Goal: Task Accomplishment & Management: Manage account settings

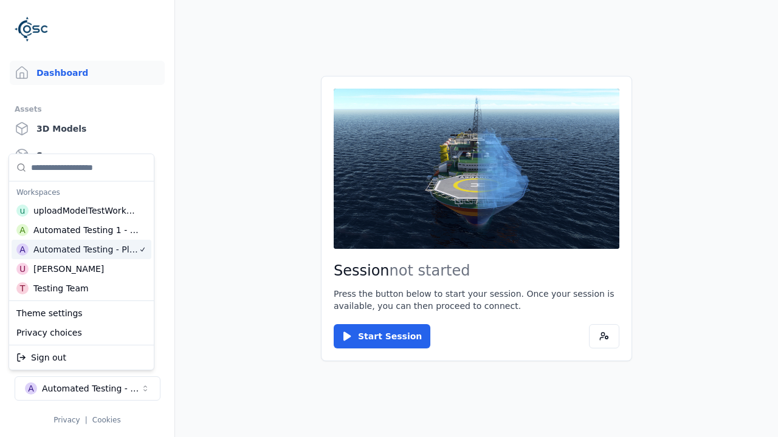
click at [389, 219] on html "Support Dashboard Assets 3D Models Scenes Datasets Recordings Support Documenta…" at bounding box center [389, 218] width 778 height 437
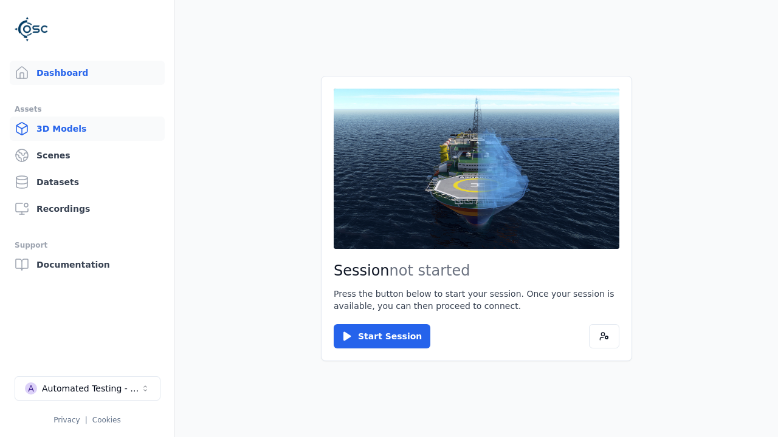
click at [87, 129] on link "3D Models" at bounding box center [87, 129] width 155 height 24
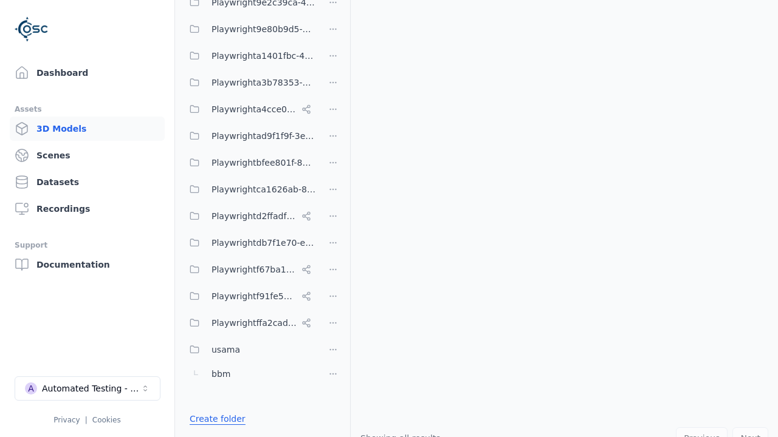
click at [214, 419] on link "Create folder" at bounding box center [218, 419] width 56 height 12
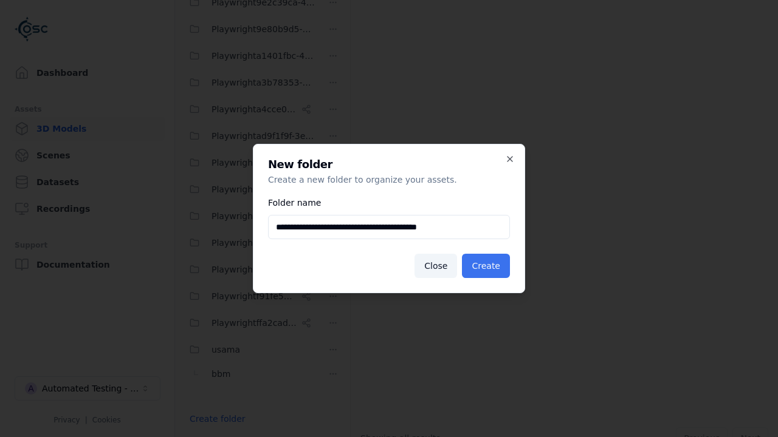
type input "**********"
click at [487, 266] on button "Create" at bounding box center [486, 266] width 48 height 24
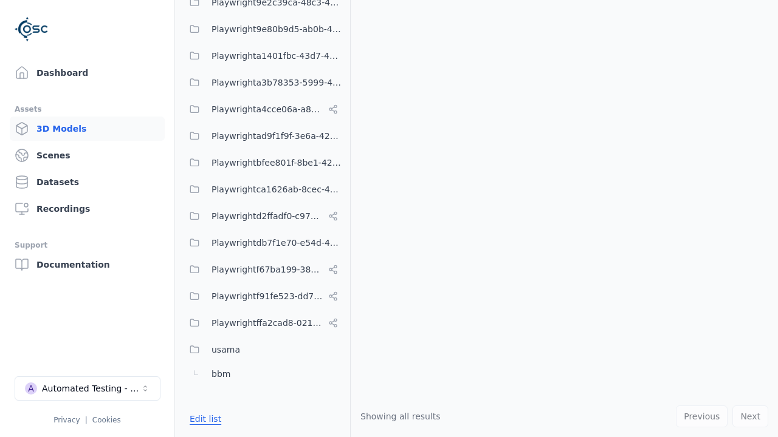
click at [203, 419] on button "Edit list" at bounding box center [205, 419] width 46 height 22
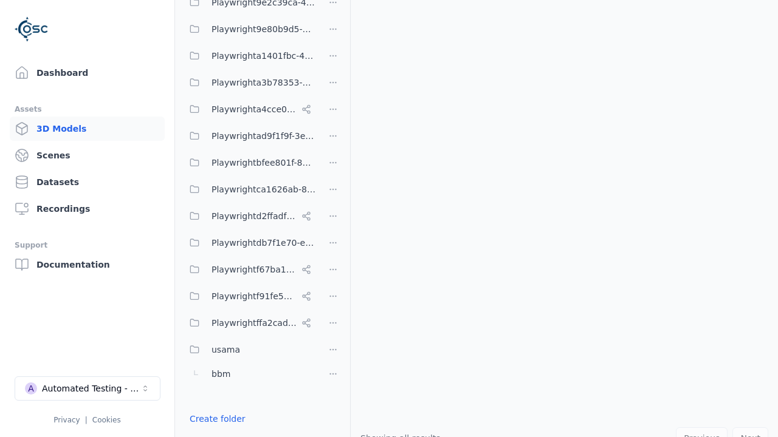
click at [333, 214] on html "Support Dashboard Assets 3D Models Scenes Datasets Recordings Support Documenta…" at bounding box center [389, 218] width 778 height 437
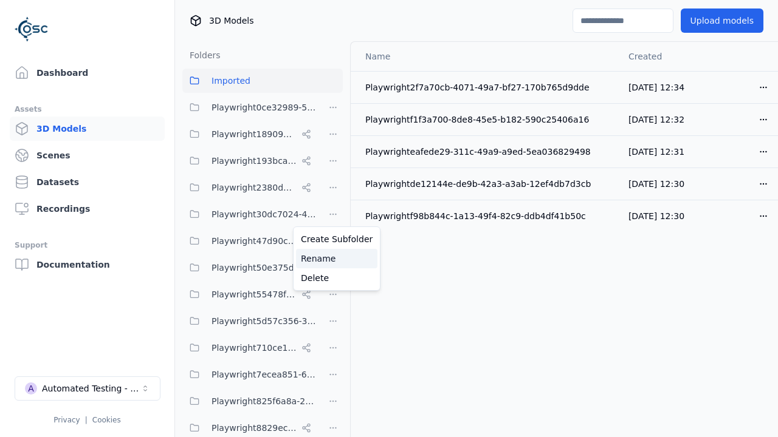
click at [332, 259] on div "Rename" at bounding box center [336, 258] width 81 height 19
